Goal: Task Accomplishment & Management: Manage account settings

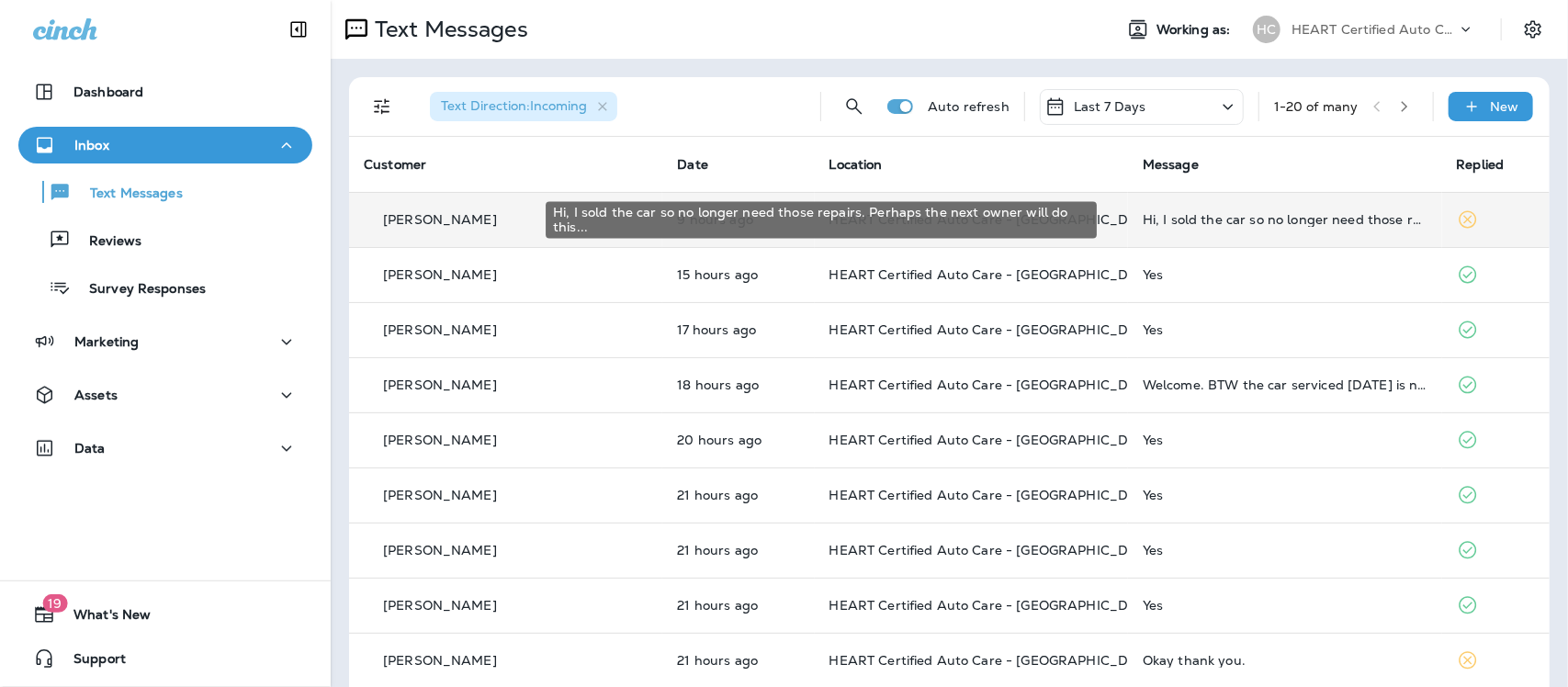
click at [1291, 223] on div "Hi, I sold the car so no longer need those repairs. Perhaps the next owner will…" at bounding box center [1284, 219] width 284 height 14
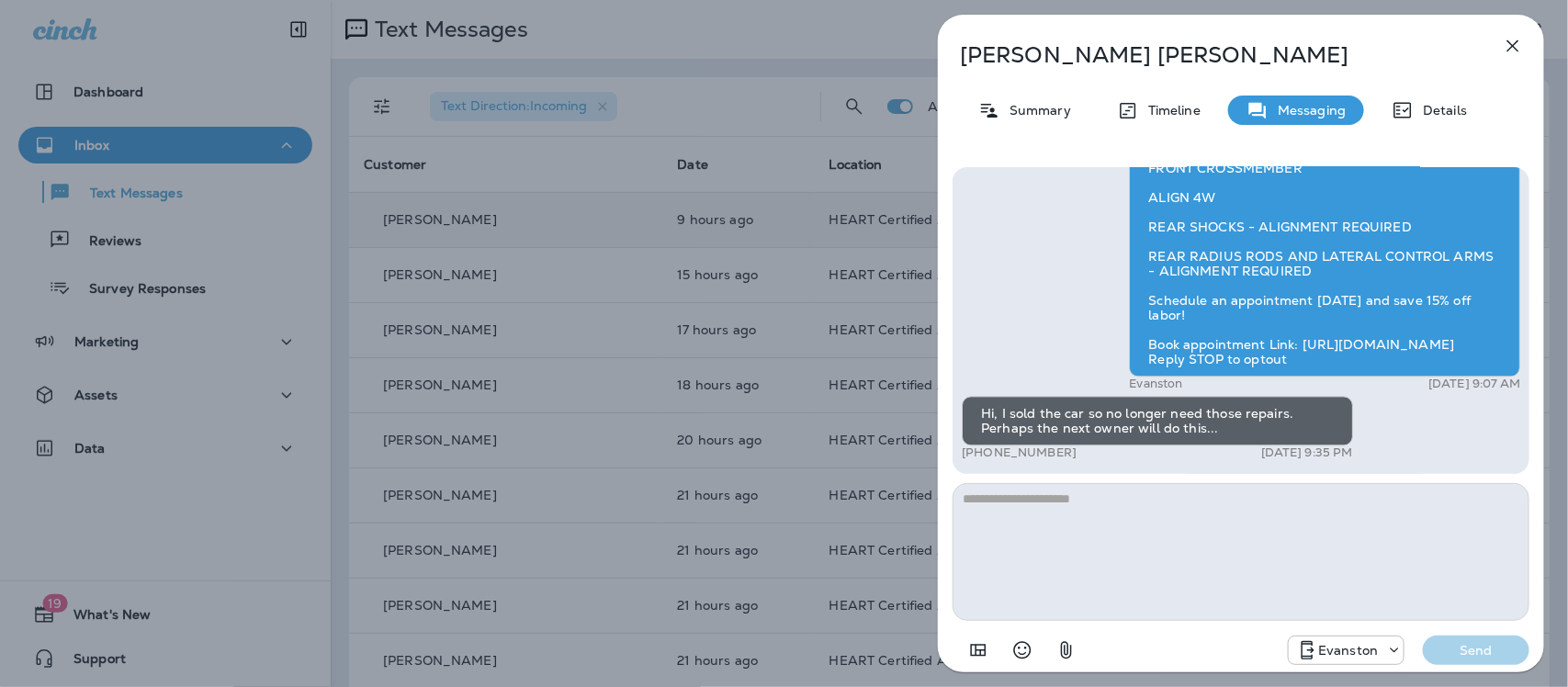
click at [1096, 553] on textarea at bounding box center [1240, 551] width 577 height 138
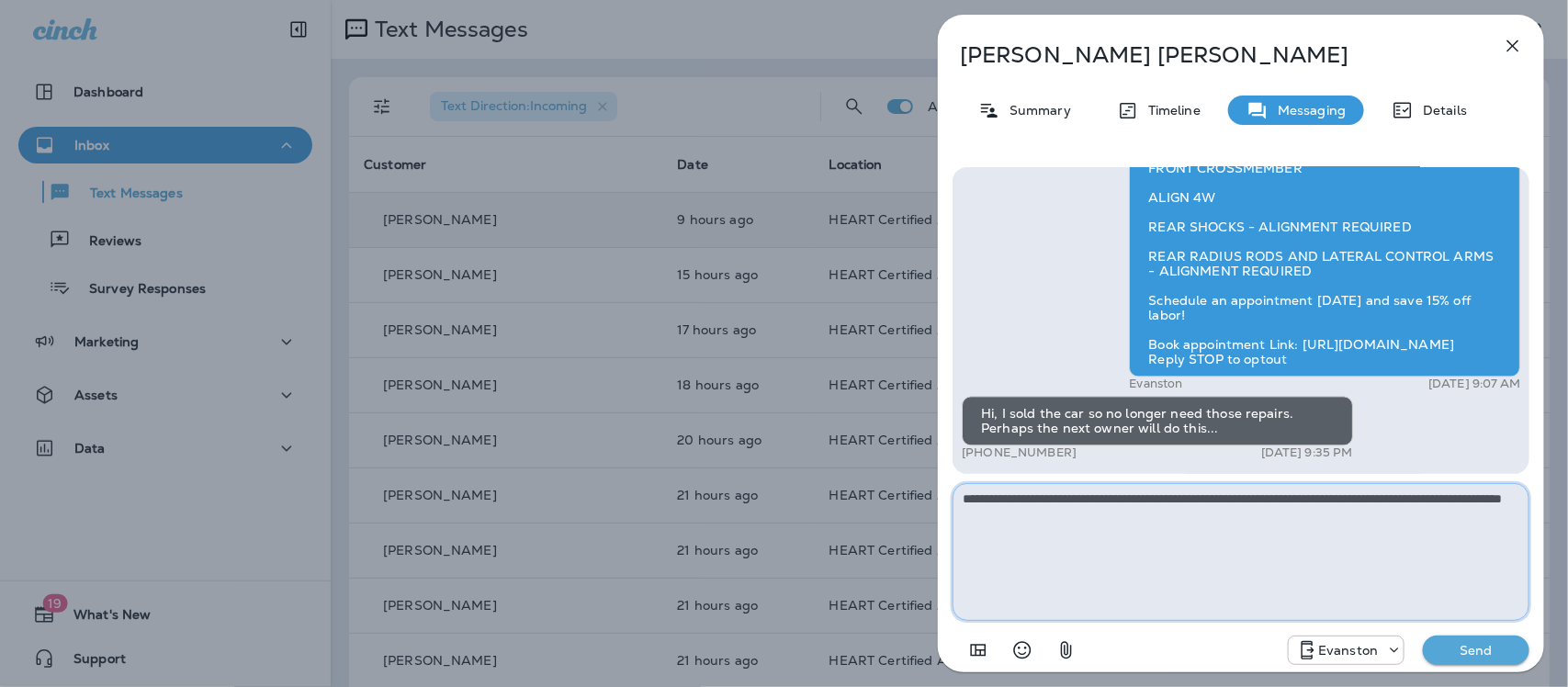
type textarea "**********"
click at [1495, 655] on p "Send" at bounding box center [1475, 649] width 77 height 16
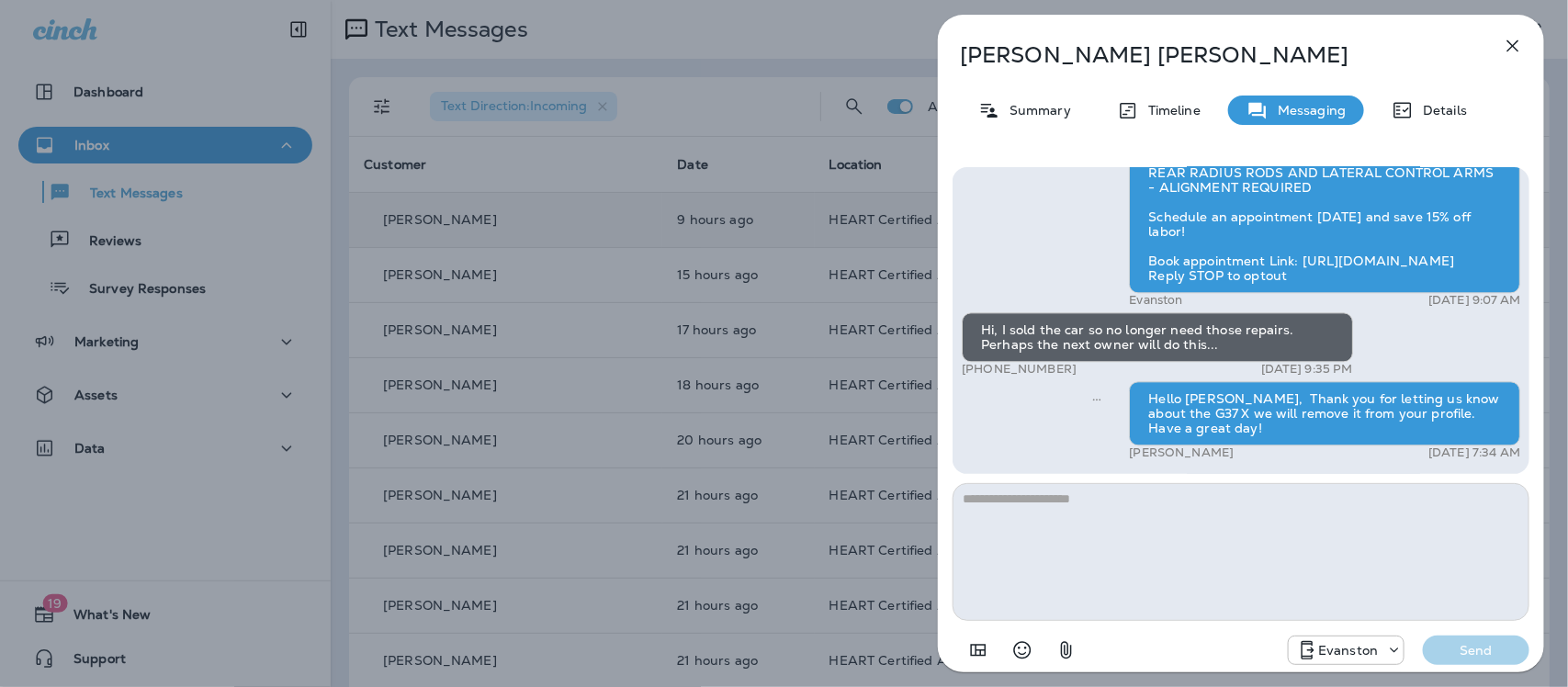
click at [1515, 44] on icon "button" at bounding box center [1512, 46] width 22 height 22
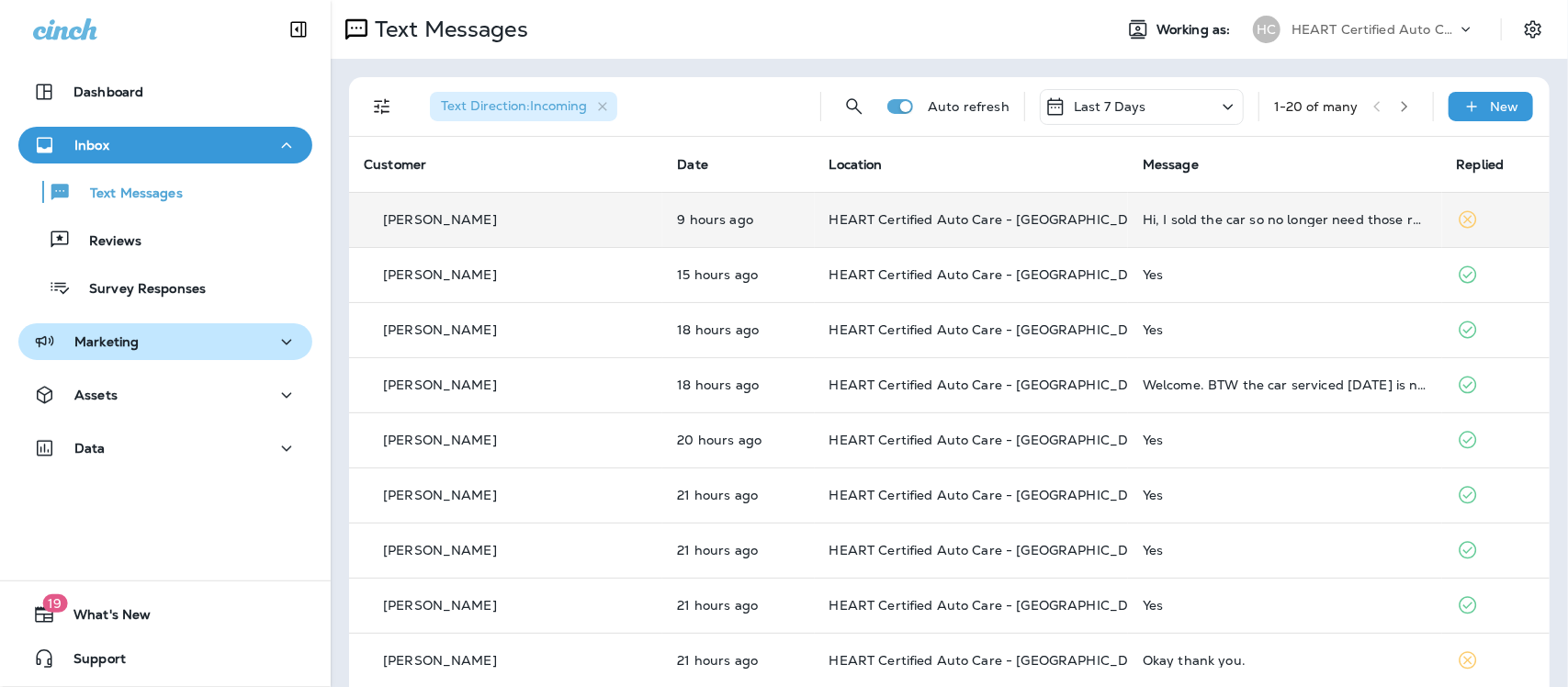
click at [147, 342] on div "Marketing" at bounding box center [165, 342] width 264 height 23
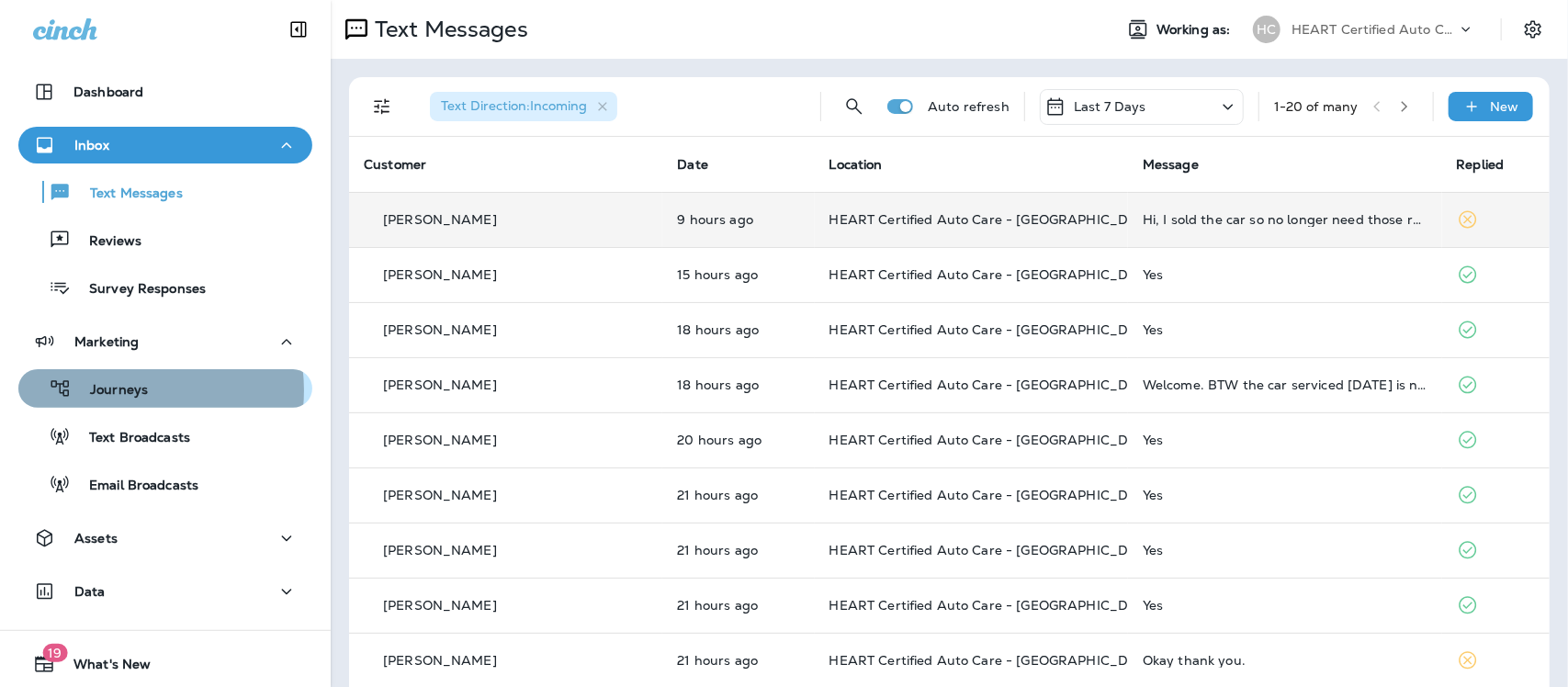
click at [130, 391] on p "Journeys" at bounding box center [109, 391] width 76 height 17
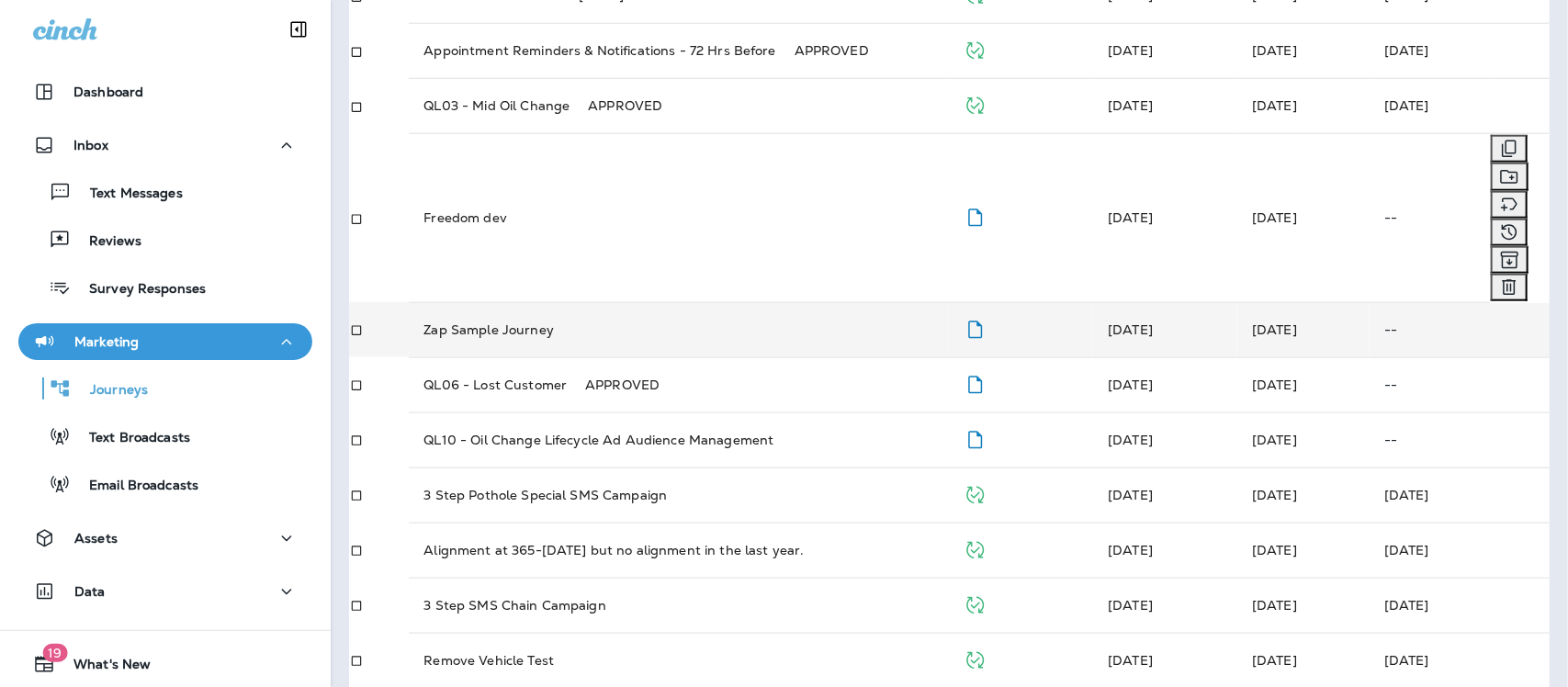
scroll to position [782, 0]
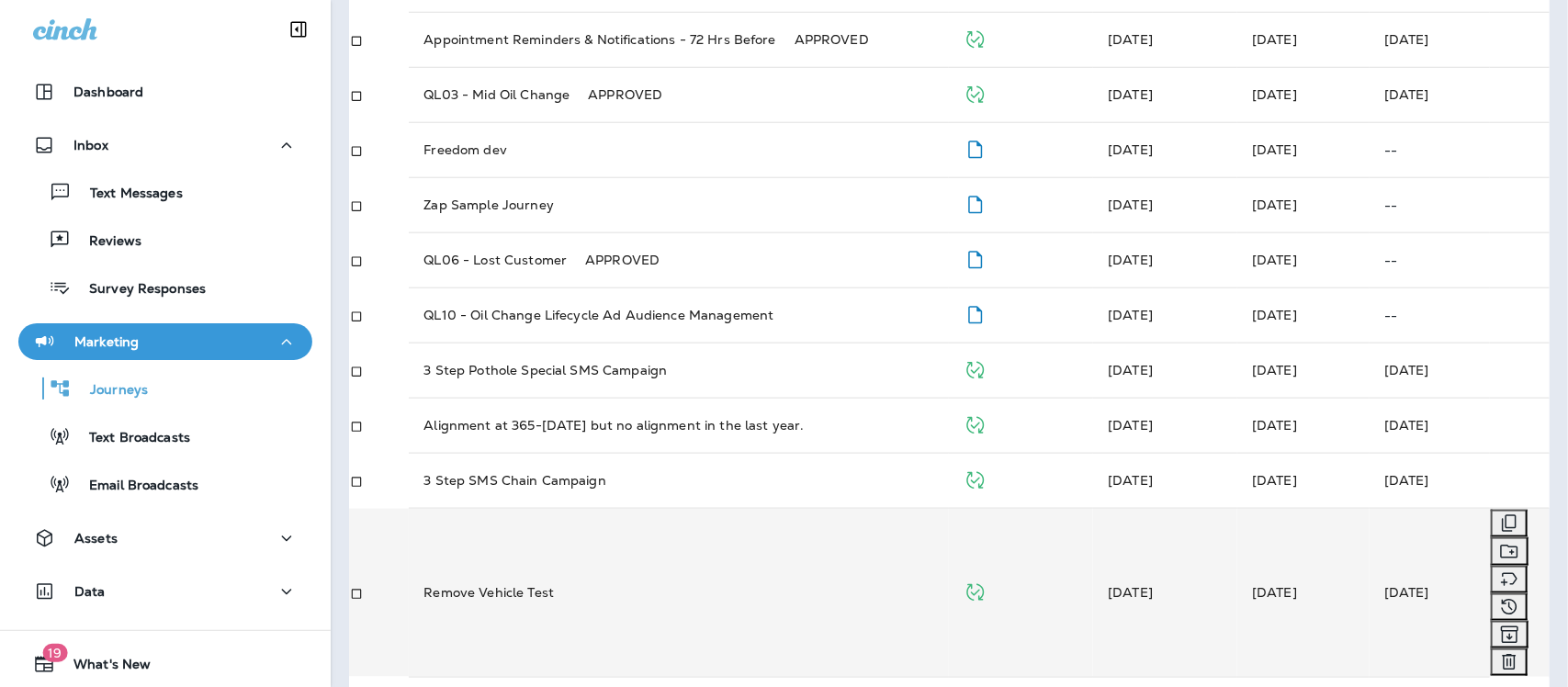
click at [478, 594] on td "Remove Vehicle Test" at bounding box center [679, 593] width 540 height 169
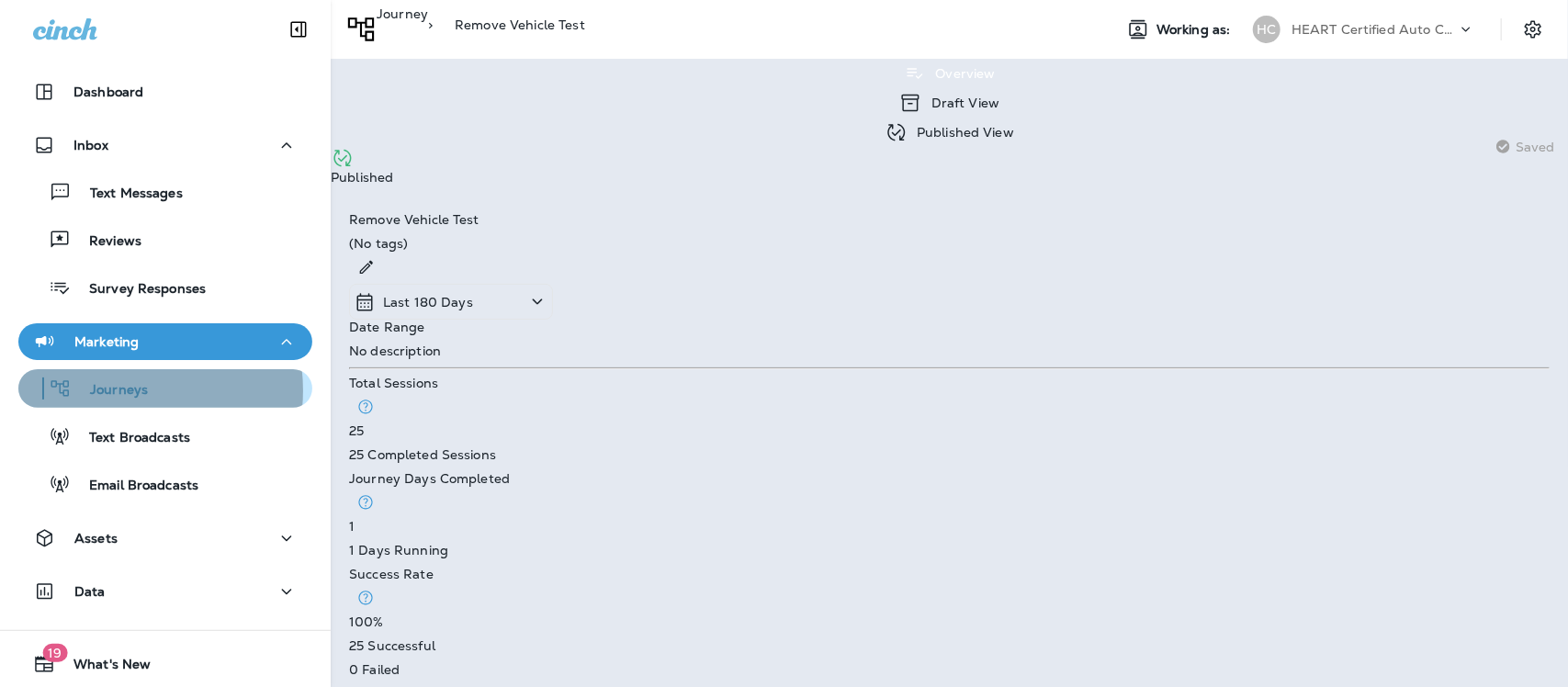
click at [115, 391] on p "Journeys" at bounding box center [109, 391] width 76 height 17
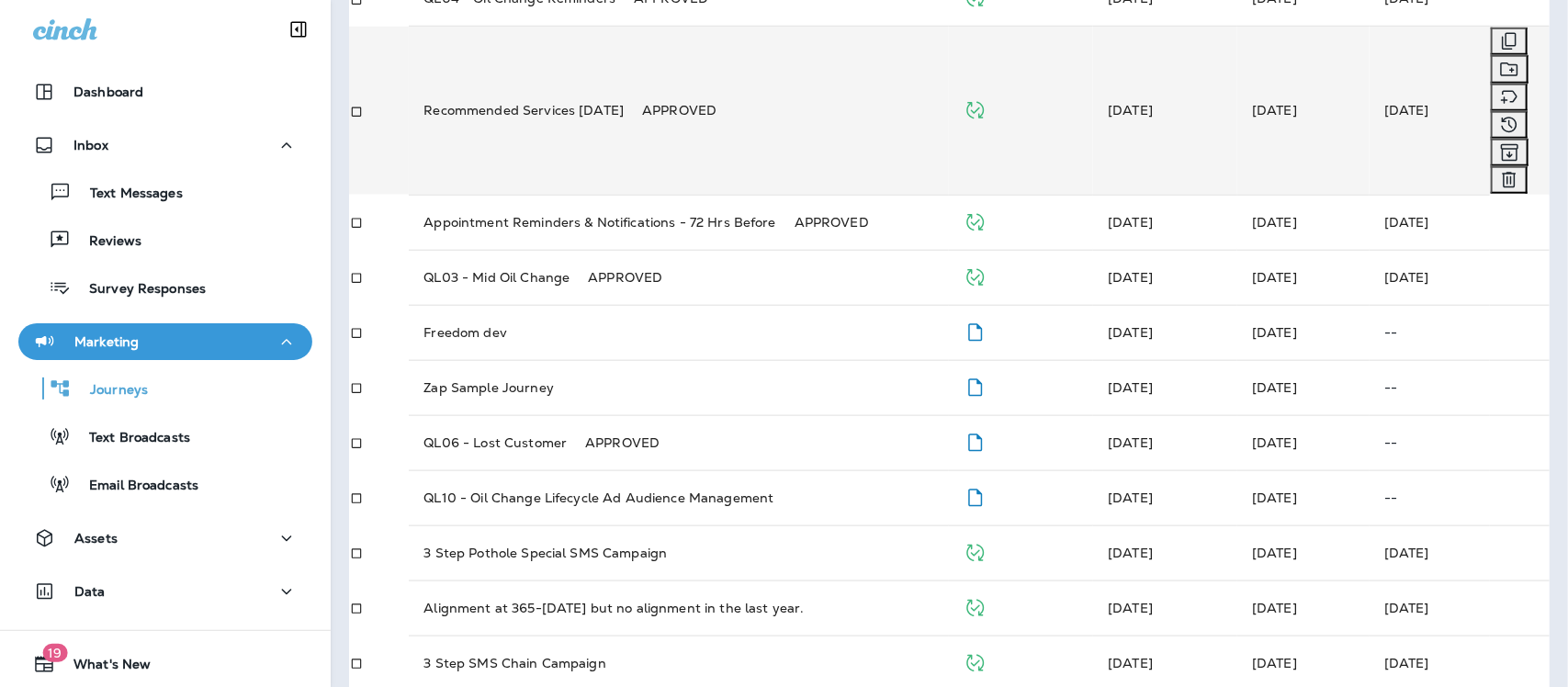
scroll to position [782, 0]
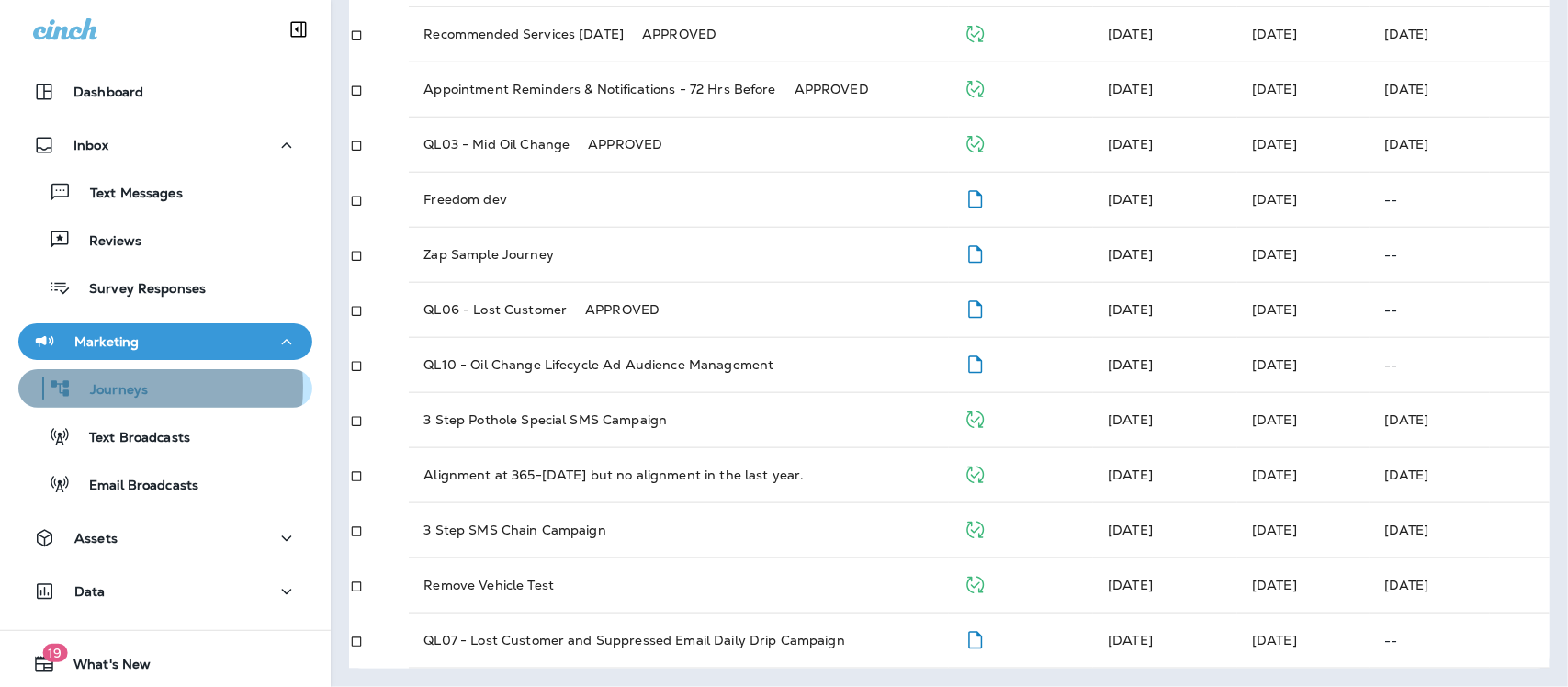
click at [112, 387] on p "Journeys" at bounding box center [109, 391] width 76 height 17
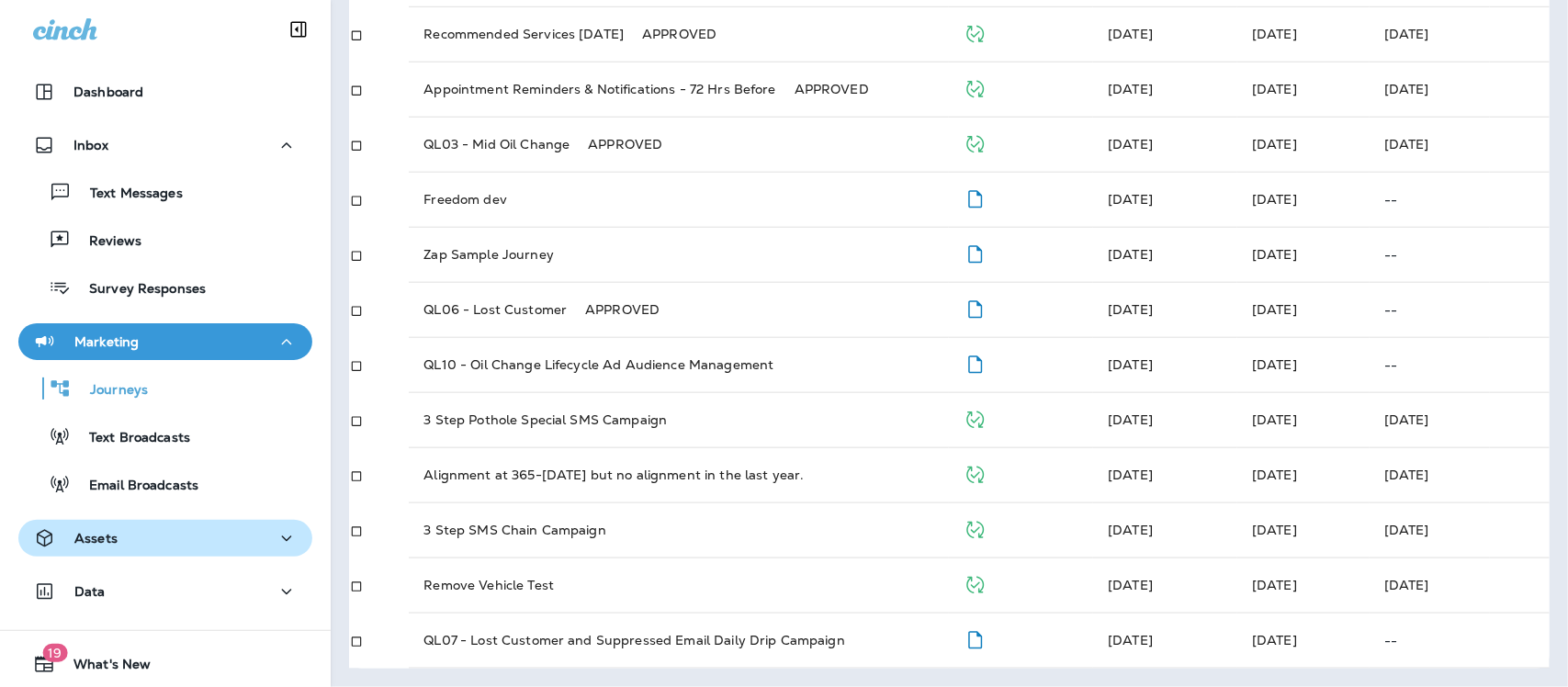
click at [87, 537] on p "Assets" at bounding box center [95, 538] width 43 height 14
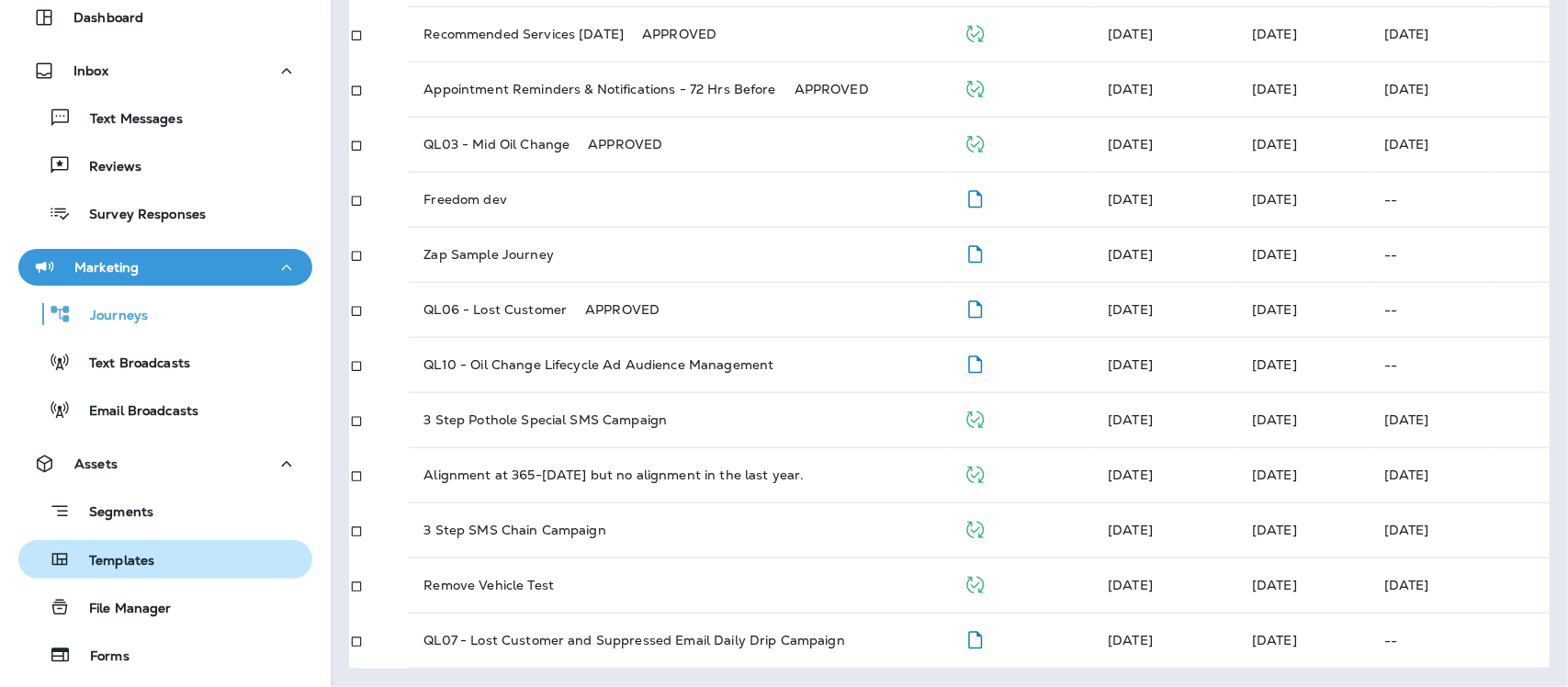
scroll to position [115, 0]
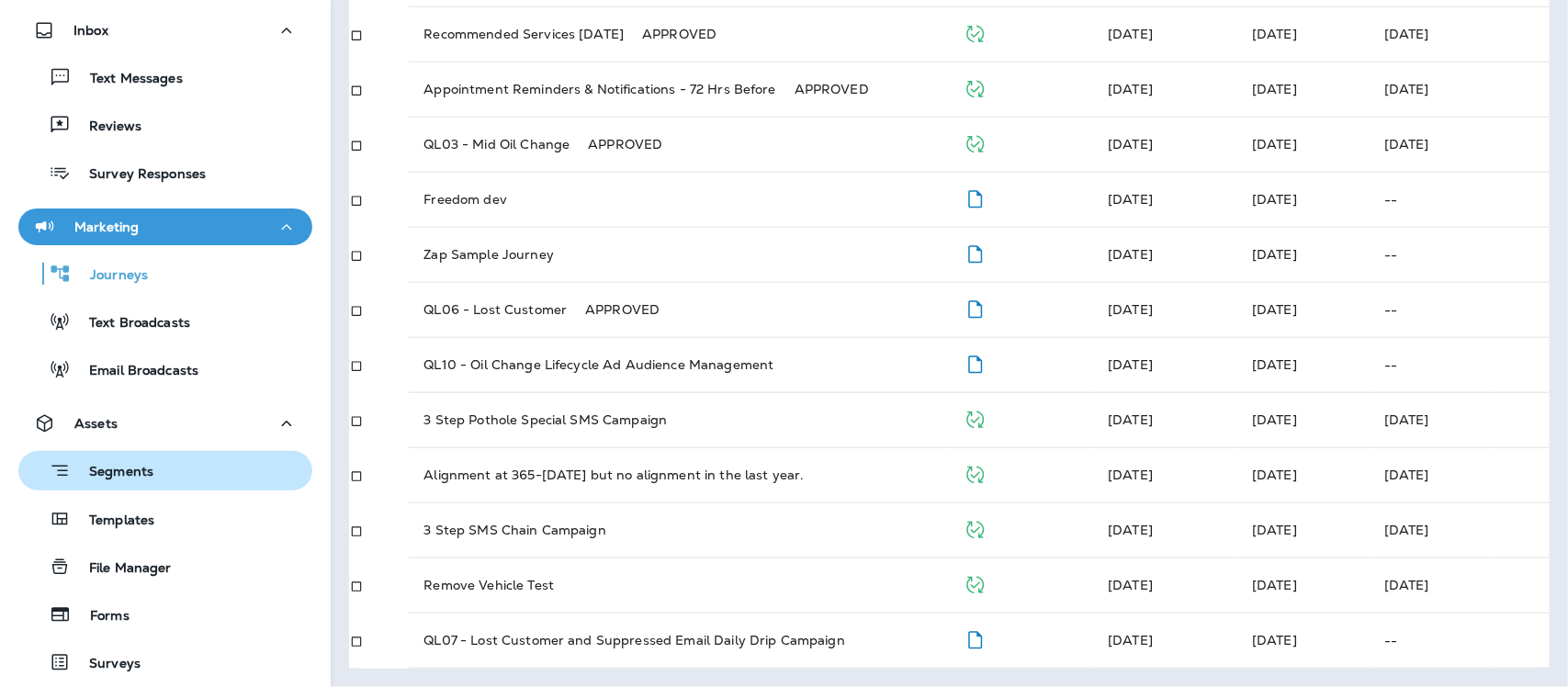
click at [139, 474] on p "Segments" at bounding box center [111, 472] width 83 height 18
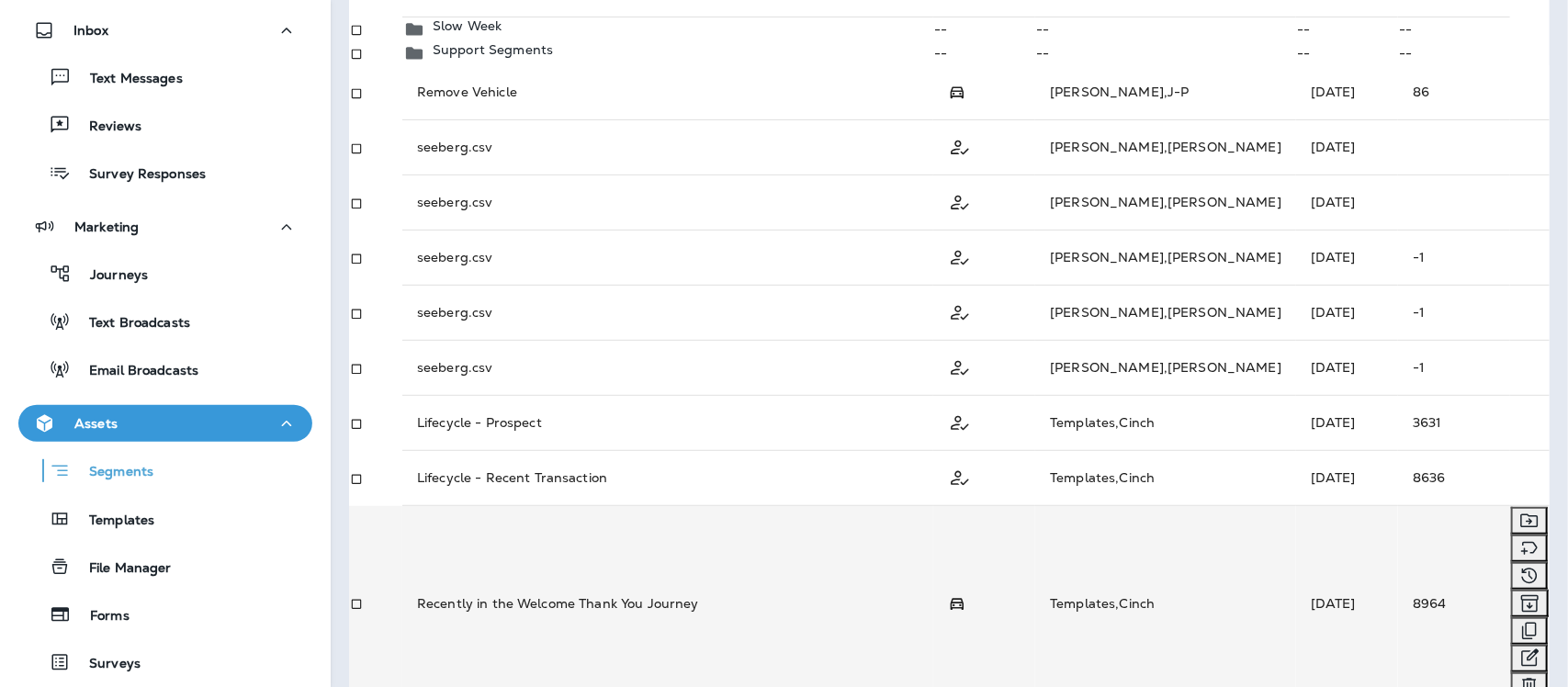
scroll to position [208, 0]
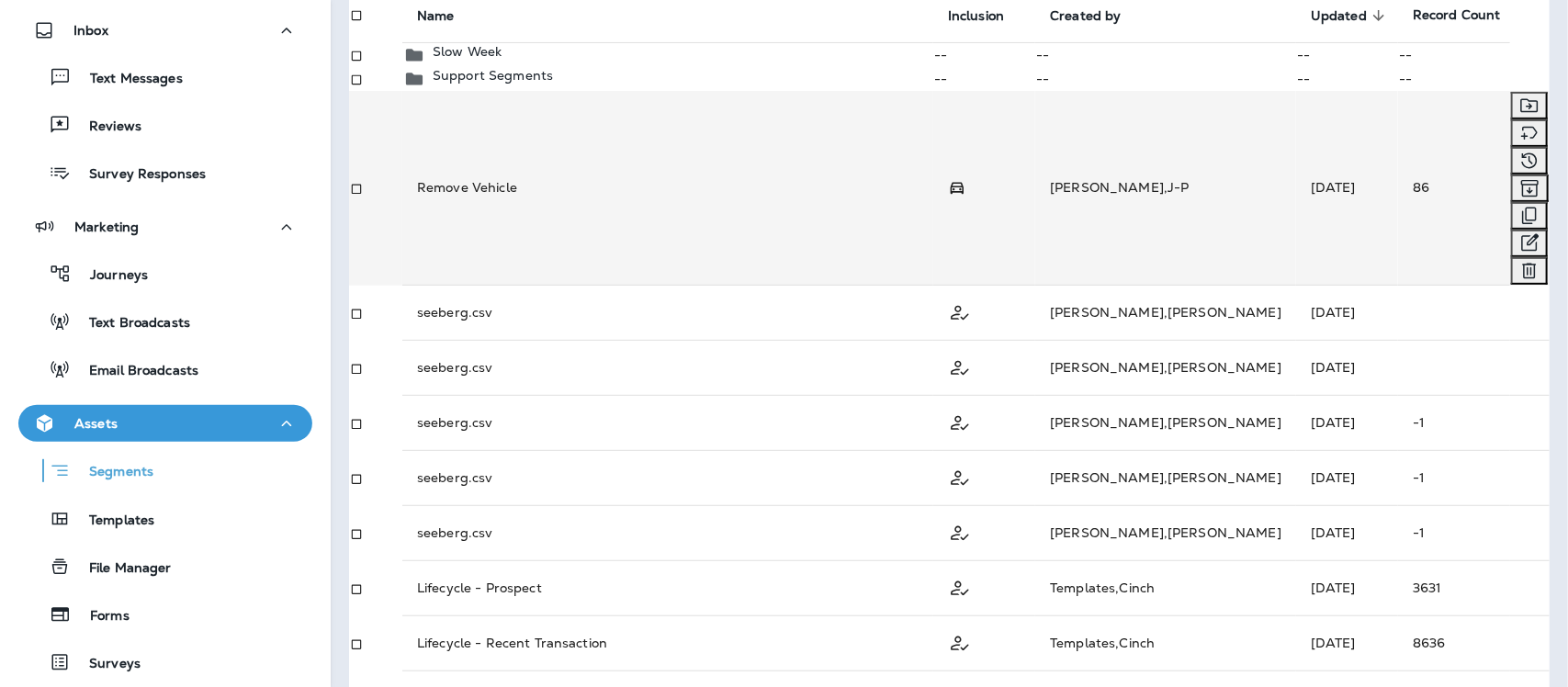
click at [499, 178] on p "Remove Vehicle" at bounding box center [467, 186] width 100 height 18
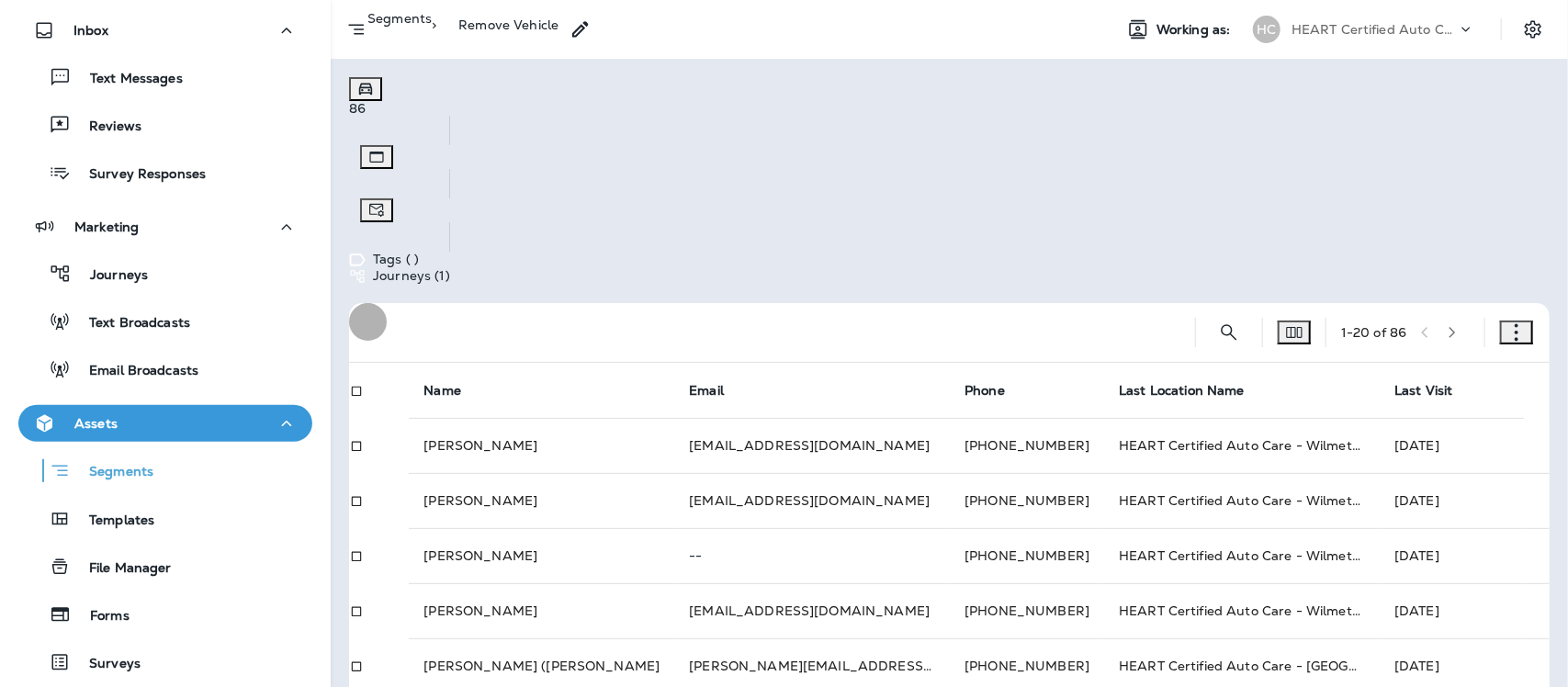
click at [1514, 320] on button "button" at bounding box center [1516, 332] width 33 height 24
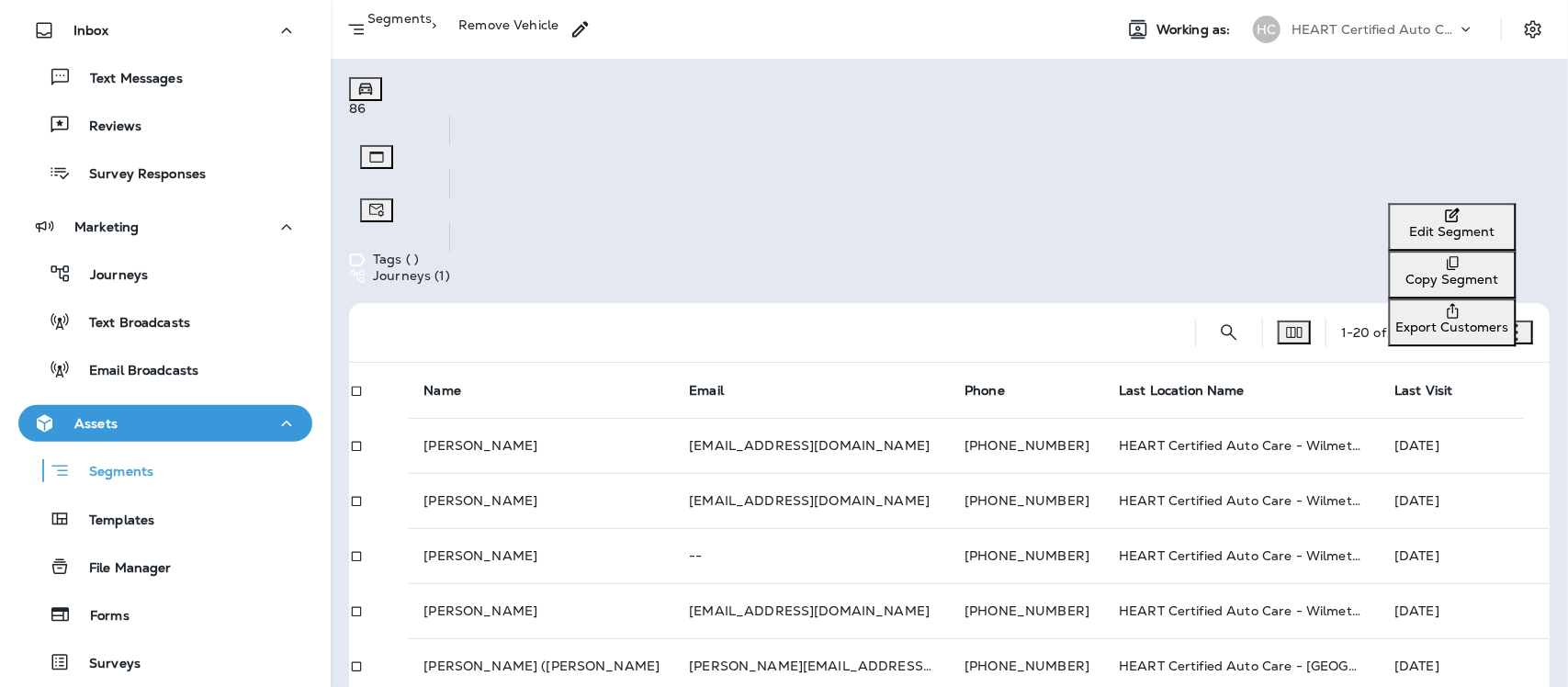
click at [1402, 235] on p "Edit Segment" at bounding box center [1452, 231] width 113 height 14
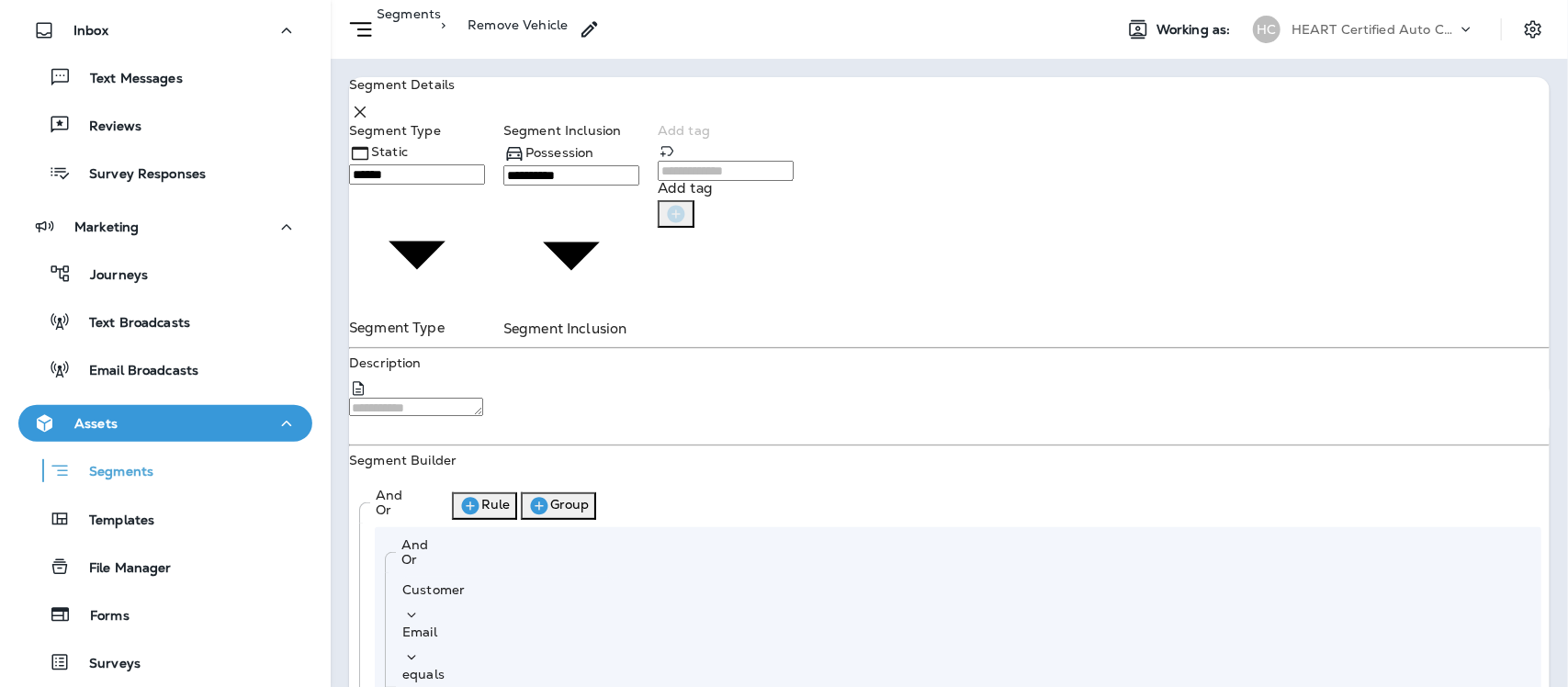
type input "**********"
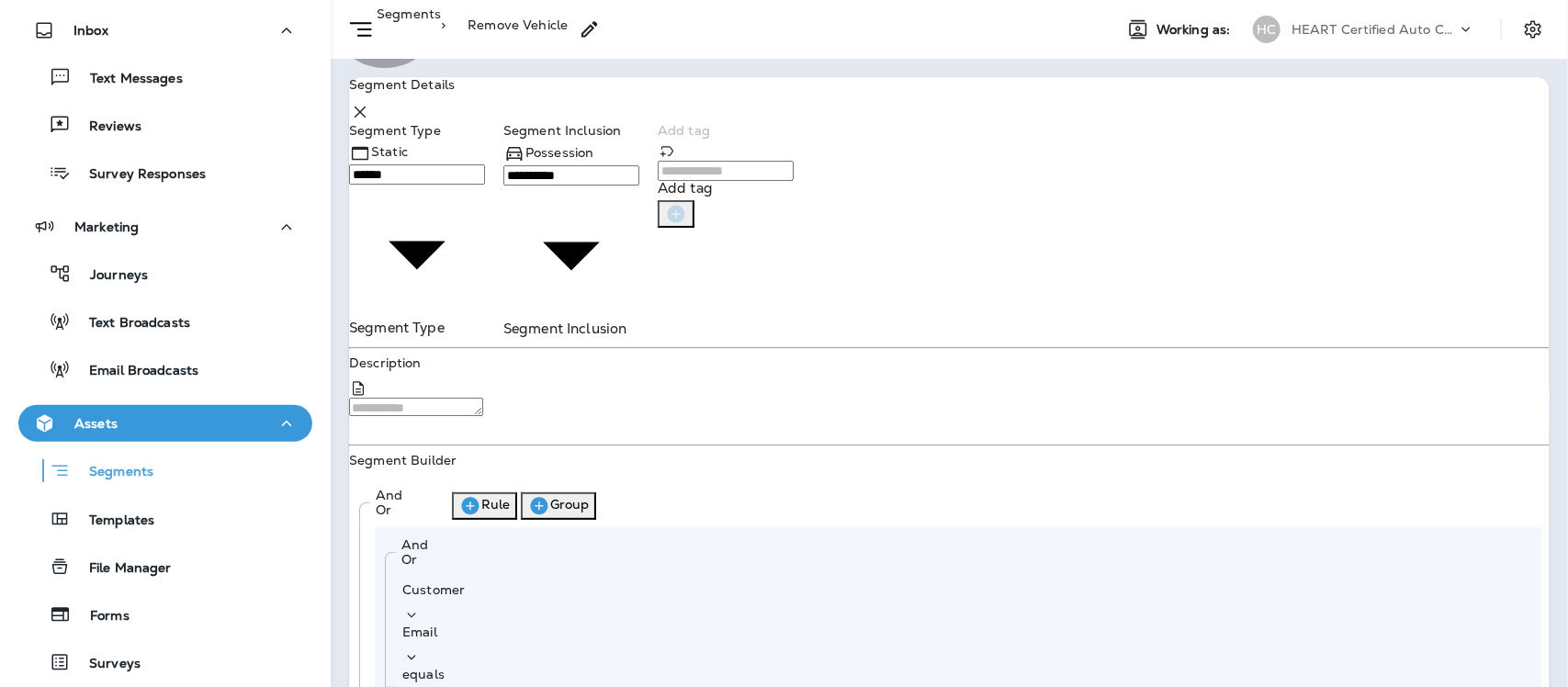
click at [102, 148] on button "Save" at bounding box center [79, 137] width 45 height 20
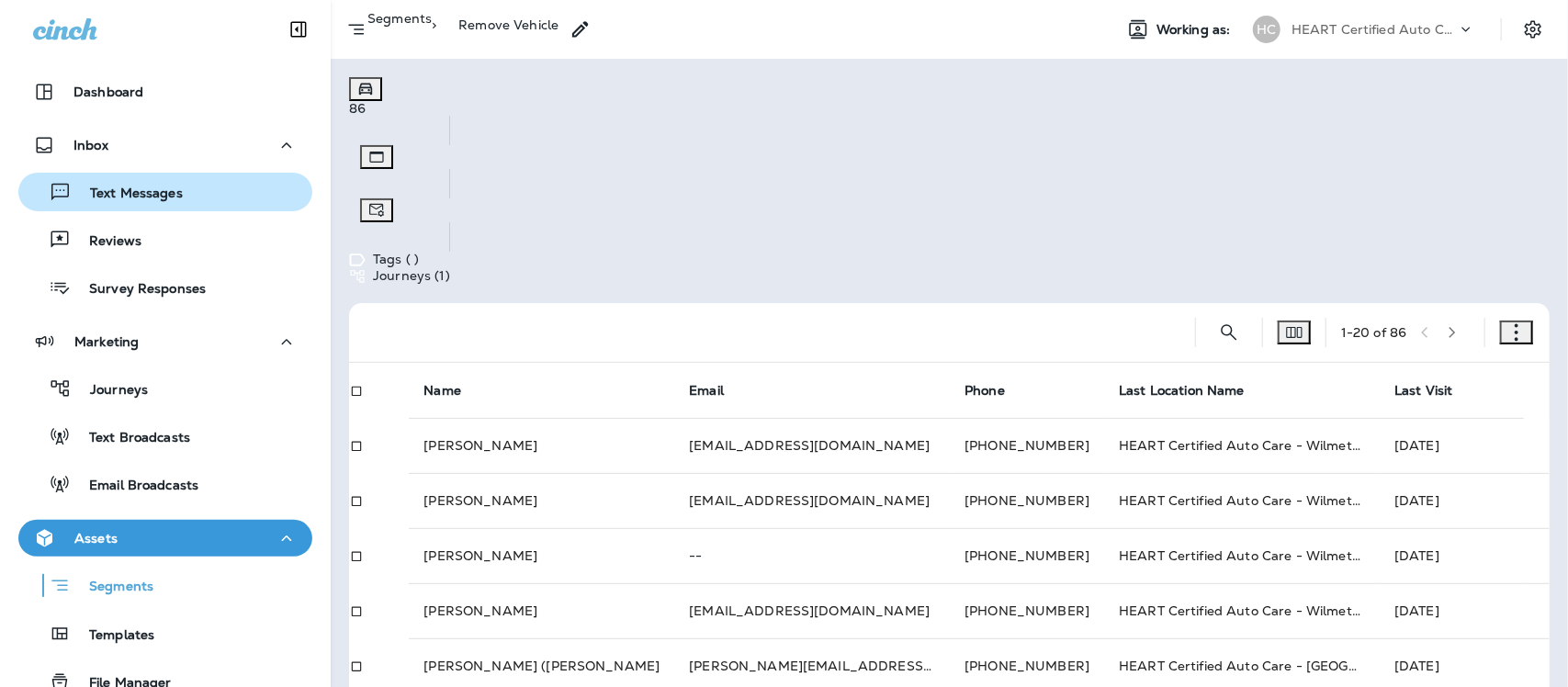
click at [125, 188] on p "Text Messages" at bounding box center [126, 194] width 111 height 17
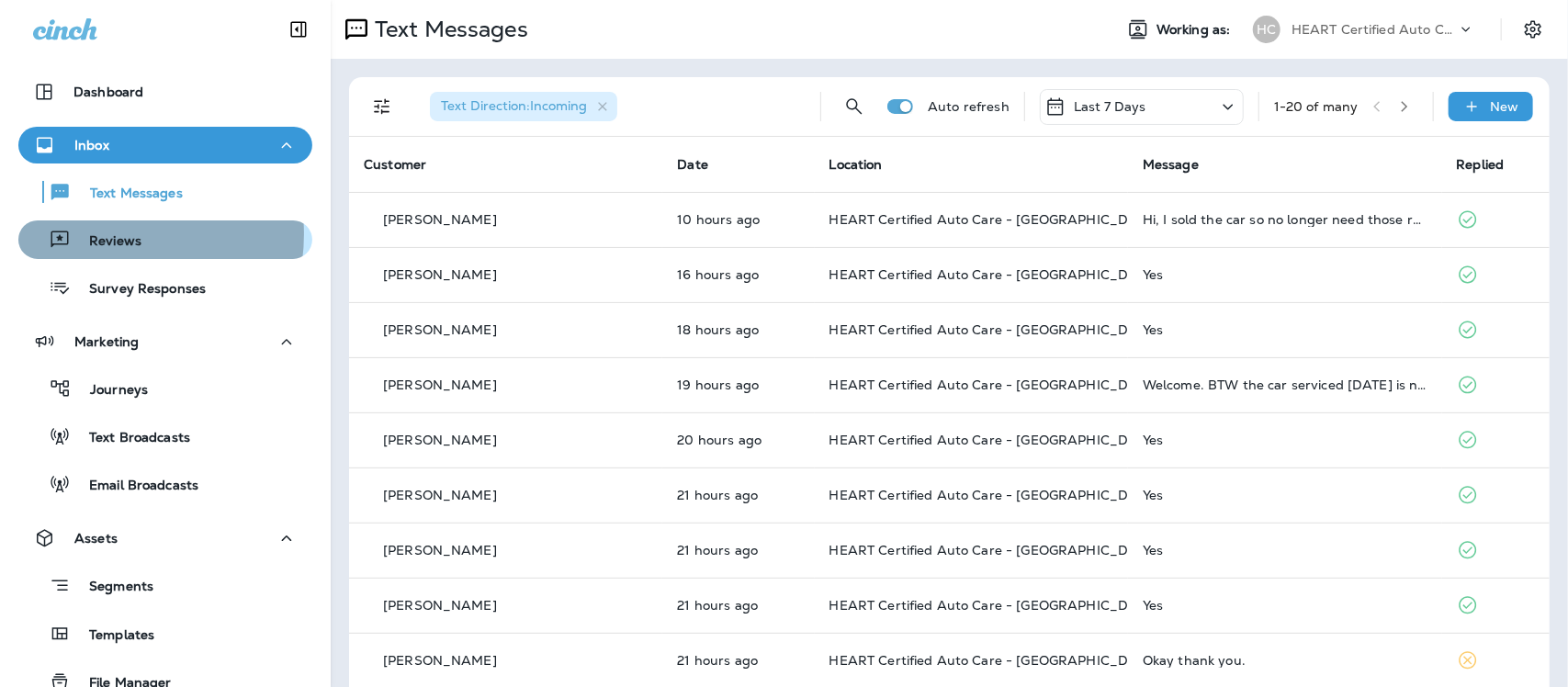
click at [108, 234] on p "Reviews" at bounding box center [105, 241] width 70 height 17
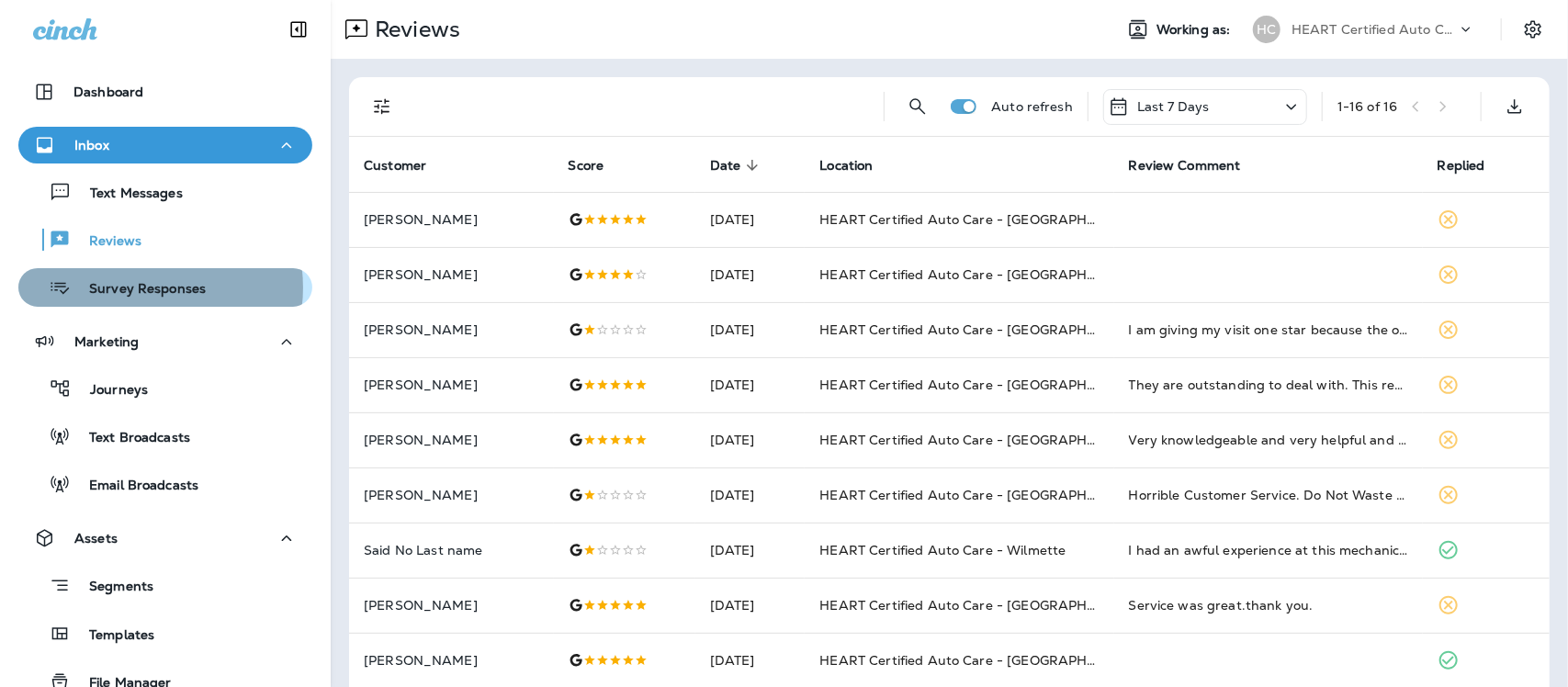
click at [136, 287] on p "Survey Responses" at bounding box center [138, 290] width 135 height 17
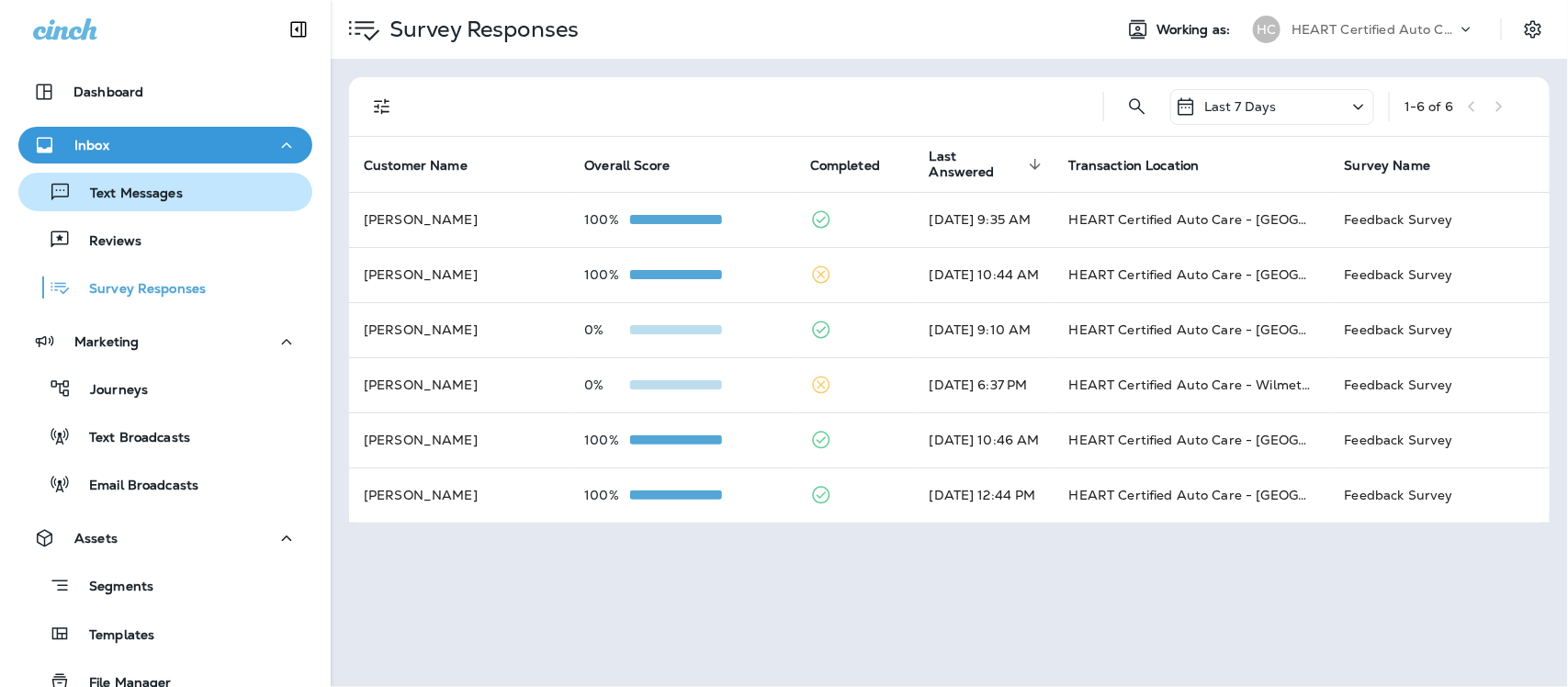
click at [126, 178] on div "Text Messages" at bounding box center [104, 191] width 157 height 28
